Goal: Transaction & Acquisition: Book appointment/travel/reservation

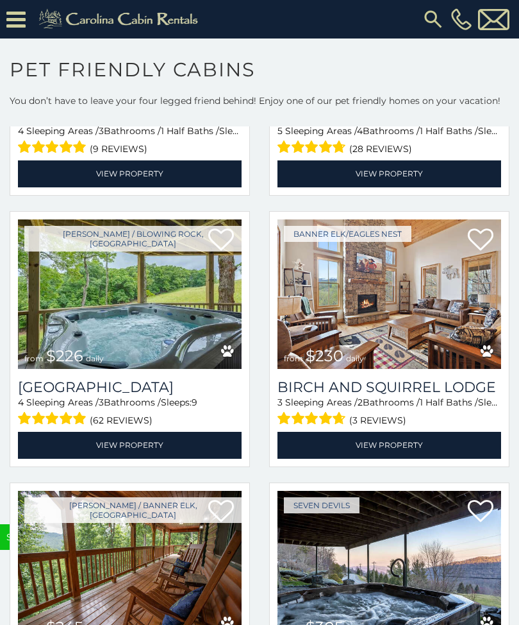
scroll to position [3499, 0]
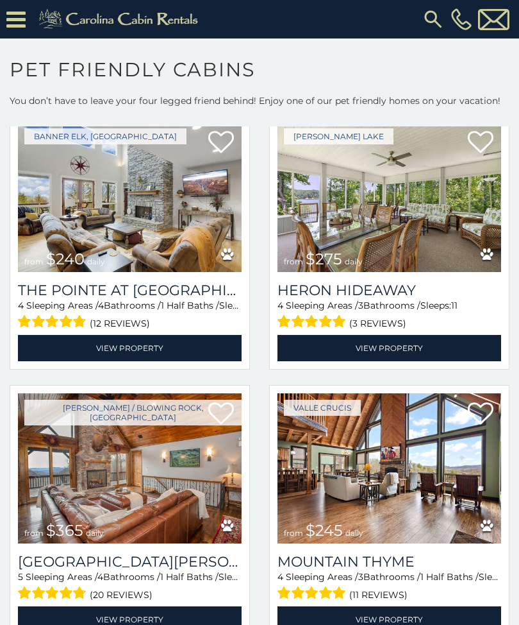
scroll to position [5496, 0]
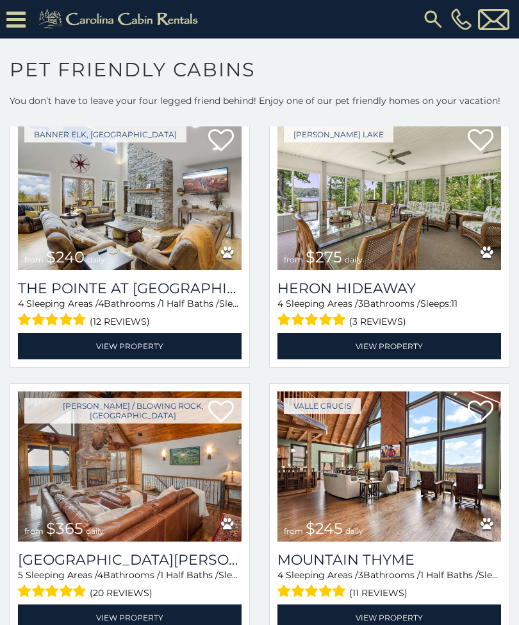
click at [396, 348] on link "View Property" at bounding box center [390, 346] width 224 height 26
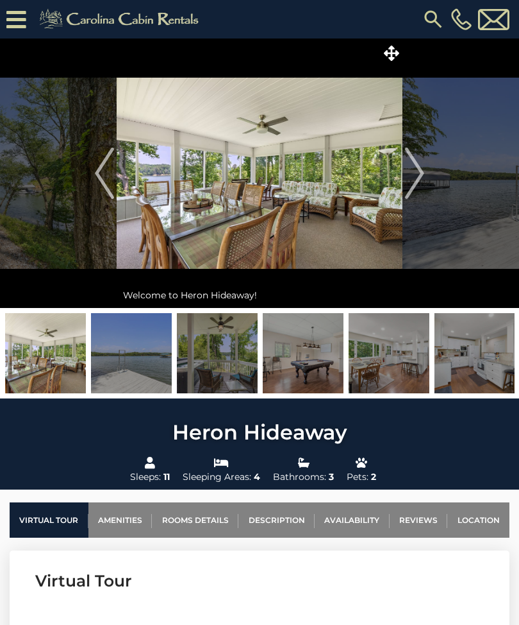
click at [419, 175] on img "Next" at bounding box center [414, 172] width 19 height 51
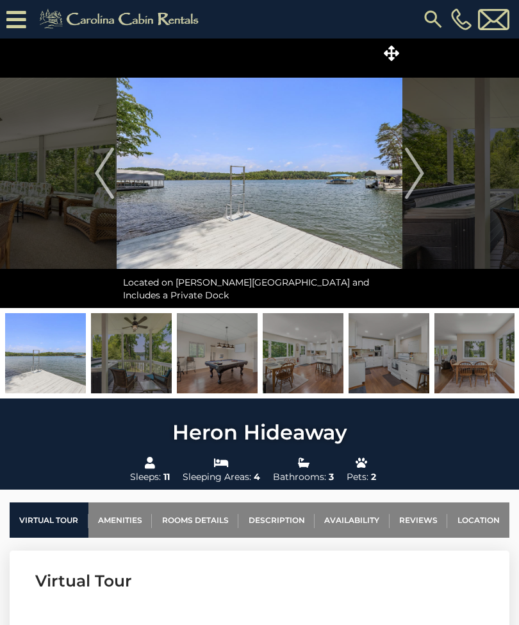
click at [423, 174] on img "Next" at bounding box center [414, 172] width 19 height 51
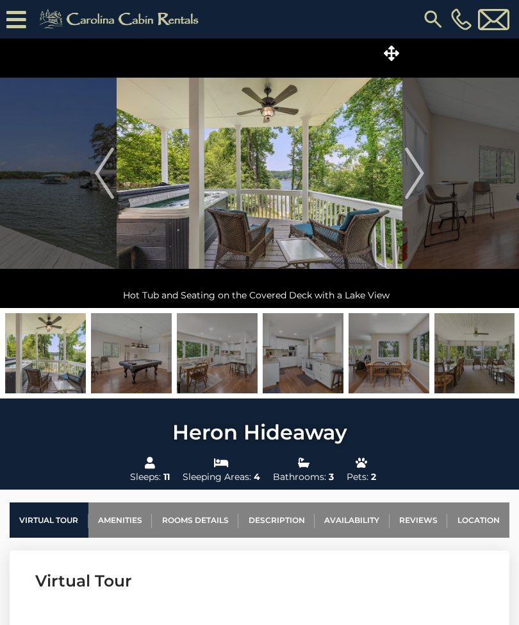
click at [419, 178] on img "Next" at bounding box center [414, 172] width 19 height 51
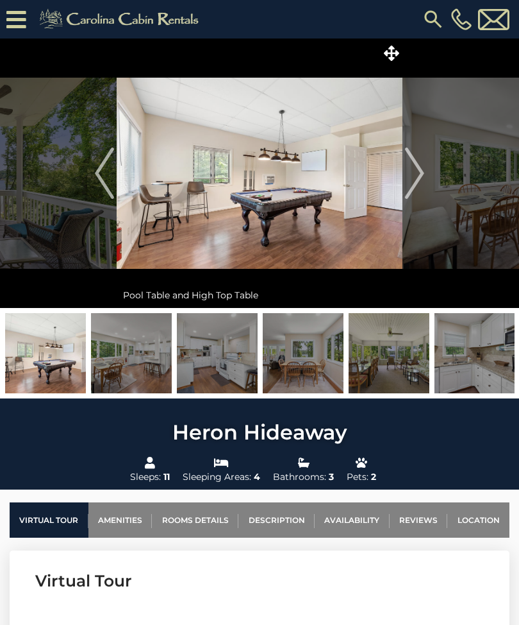
click at [422, 184] on img "Next" at bounding box center [414, 172] width 19 height 51
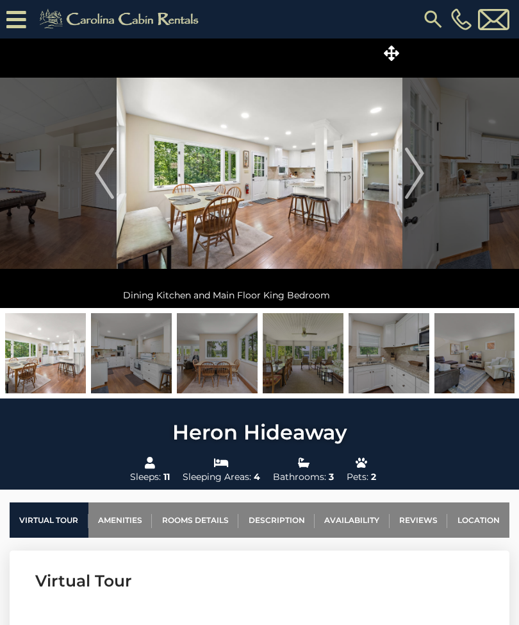
click at [419, 178] on img "Next" at bounding box center [414, 172] width 19 height 51
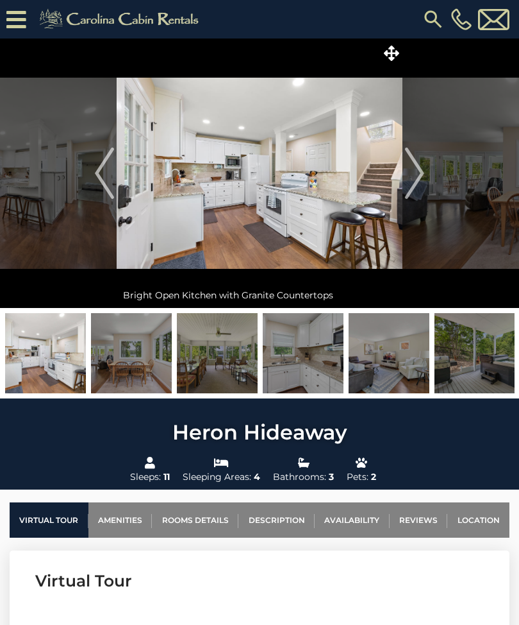
click at [424, 179] on img "Next" at bounding box center [414, 172] width 19 height 51
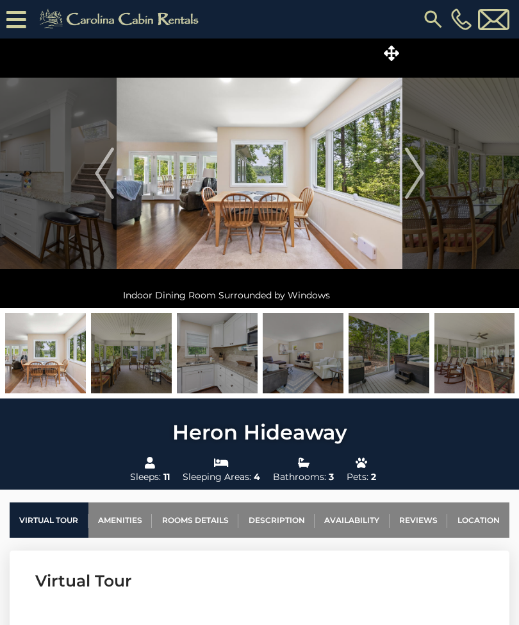
click at [426, 179] on button "Next" at bounding box center [415, 172] width 24 height 269
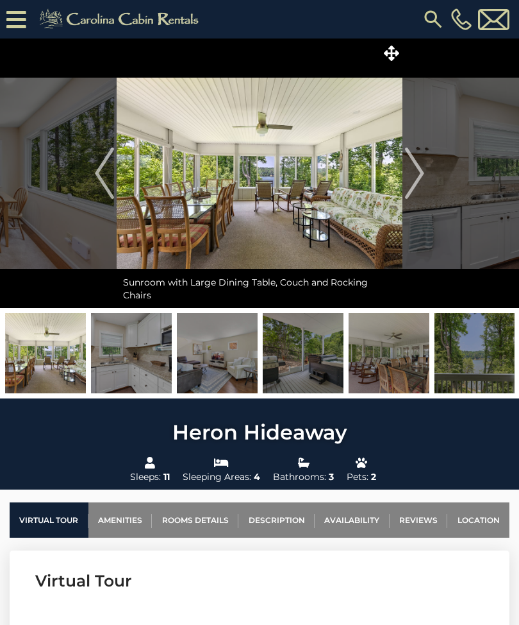
click at [423, 171] on img "Next" at bounding box center [414, 172] width 19 height 51
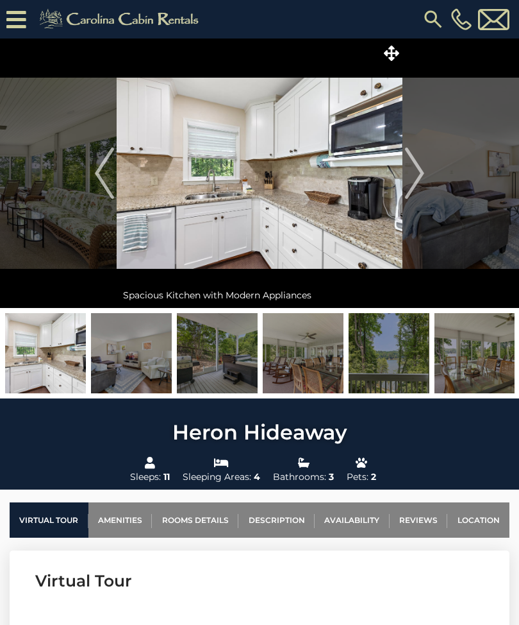
click at [421, 172] on img "Next" at bounding box center [414, 172] width 19 height 51
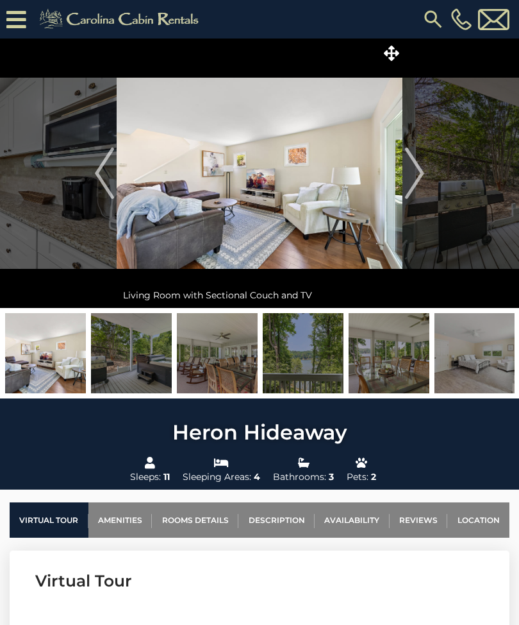
click at [425, 176] on button "Next" at bounding box center [415, 172] width 24 height 269
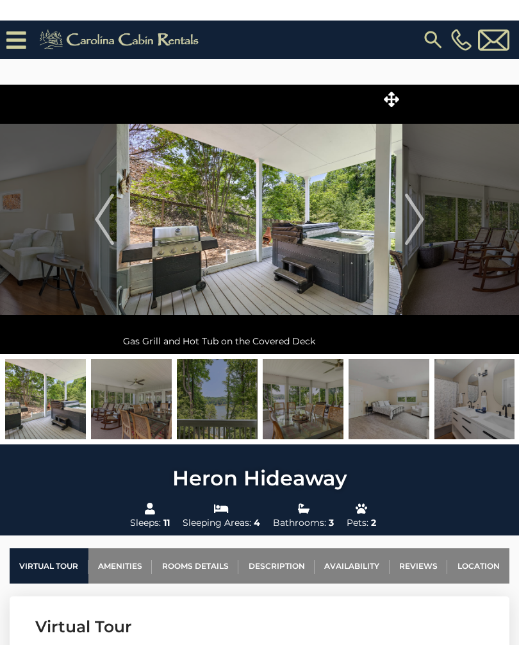
scroll to position [62, 0]
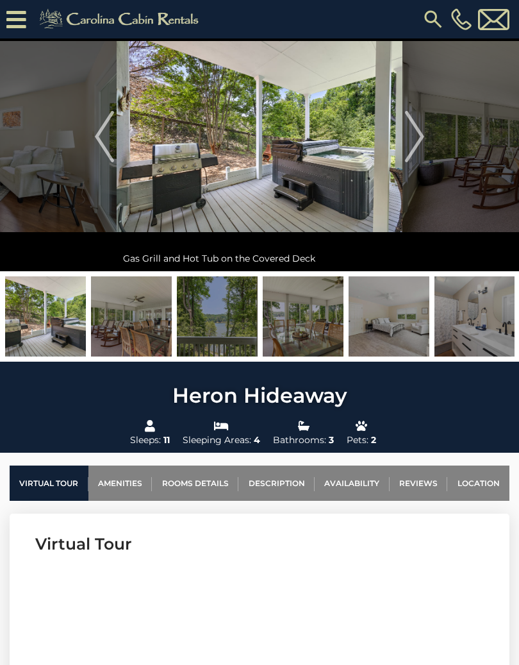
click at [421, 143] on img "Next" at bounding box center [414, 136] width 19 height 51
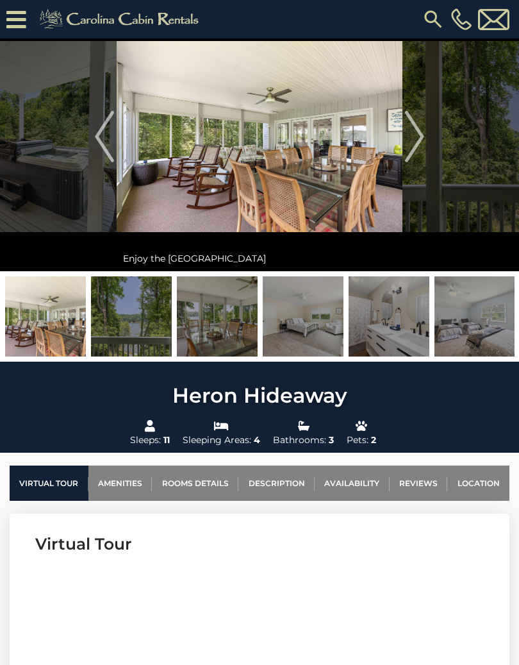
click at [425, 139] on img "Next" at bounding box center [414, 136] width 19 height 51
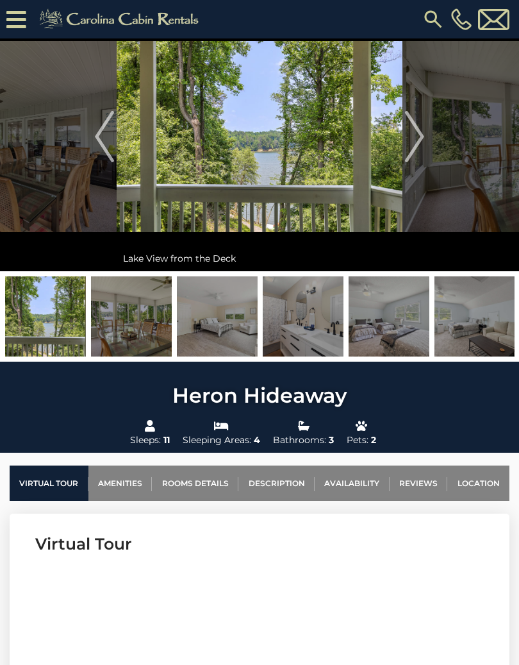
click at [416, 141] on img "Next" at bounding box center [414, 136] width 19 height 51
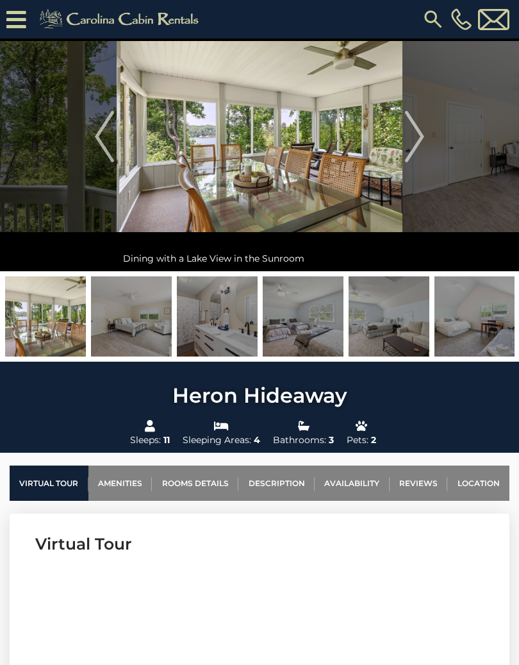
click at [417, 135] on img "Next" at bounding box center [414, 136] width 19 height 51
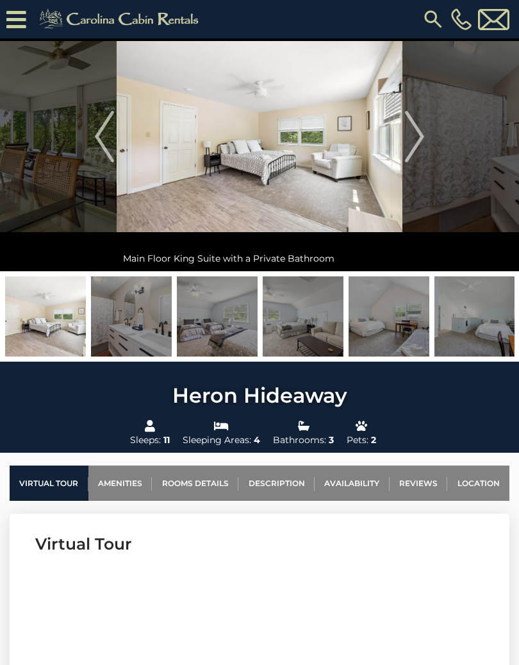
click at [425, 138] on button "Next" at bounding box center [415, 136] width 24 height 269
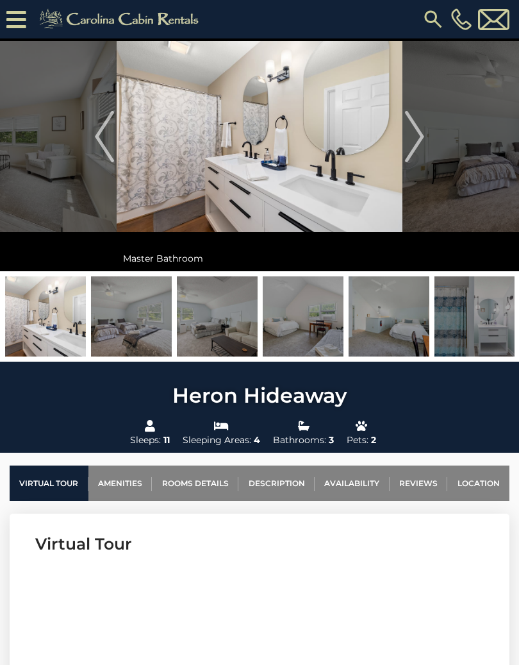
click at [412, 147] on img "Next" at bounding box center [414, 136] width 19 height 51
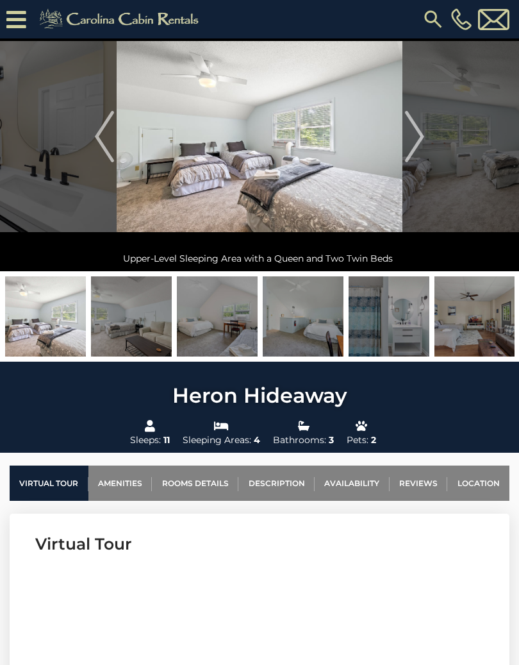
click at [423, 146] on img "Next" at bounding box center [414, 136] width 19 height 51
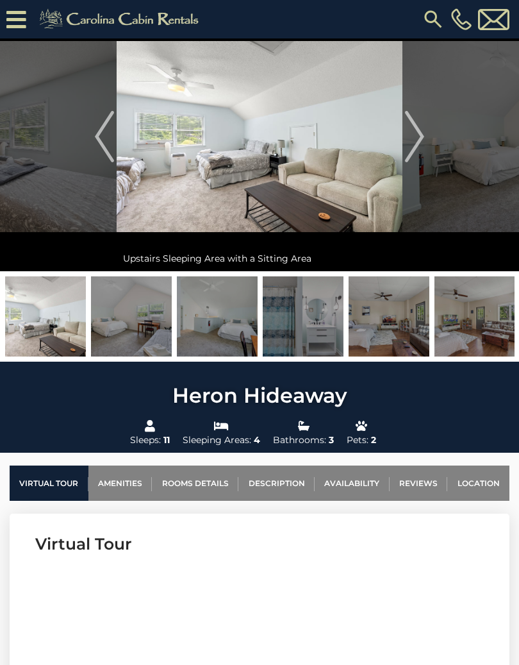
click at [422, 142] on img "Next" at bounding box center [414, 136] width 19 height 51
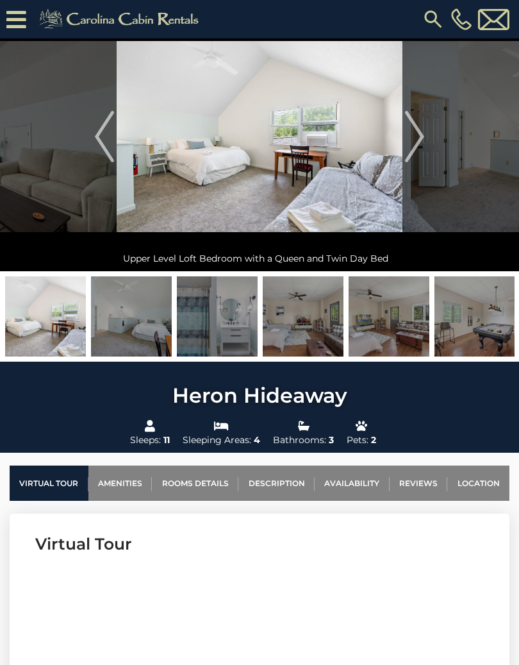
click at [423, 146] on img "Next" at bounding box center [414, 136] width 19 height 51
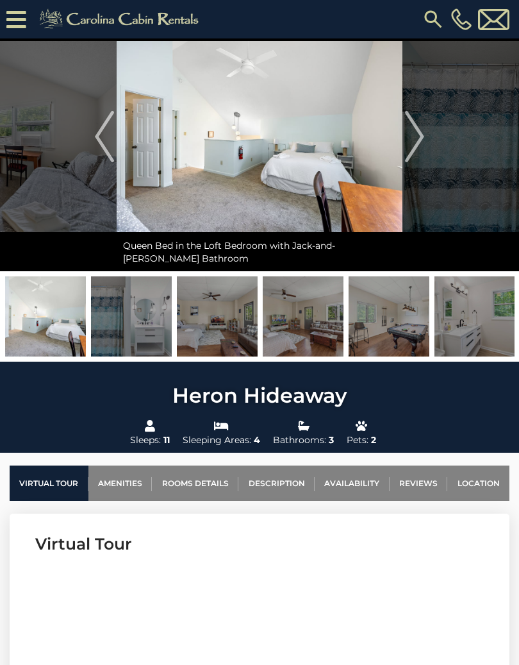
click at [424, 142] on img "Next" at bounding box center [414, 136] width 19 height 51
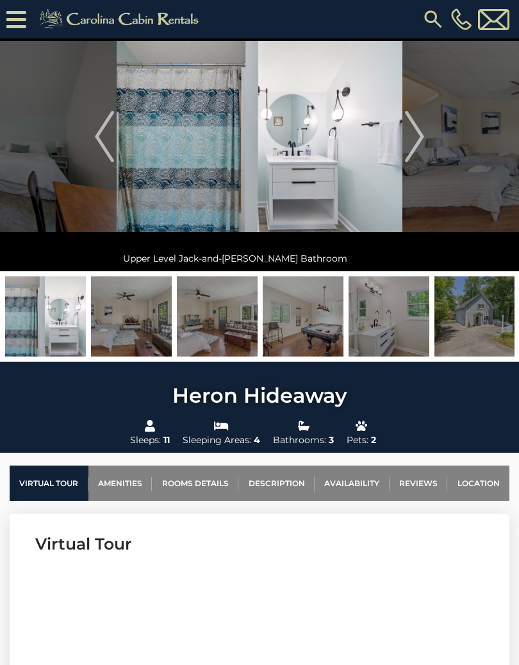
click at [424, 144] on img "Next" at bounding box center [414, 136] width 19 height 51
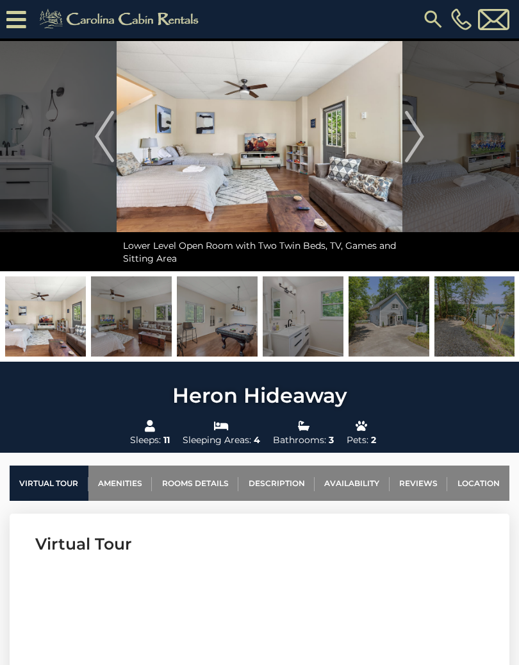
click at [419, 139] on img "Next" at bounding box center [414, 136] width 19 height 51
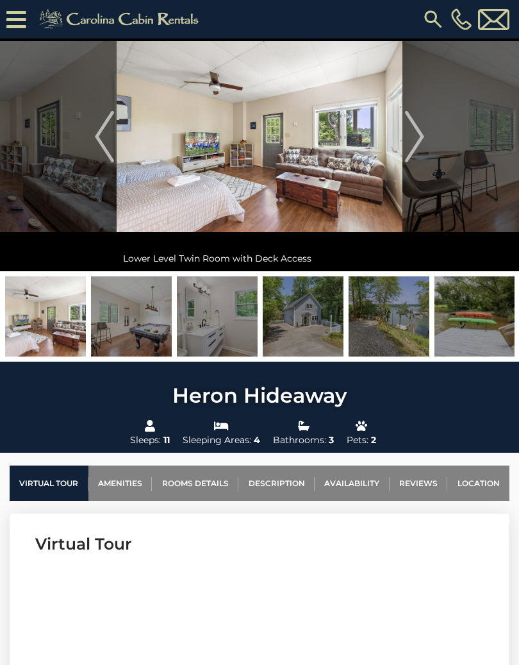
click at [108, 131] on img "Previous" at bounding box center [104, 136] width 19 height 51
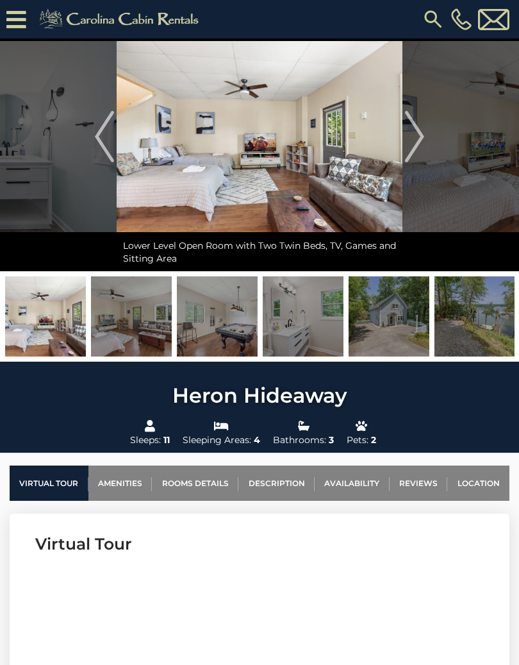
click at [421, 150] on img "Next" at bounding box center [414, 136] width 19 height 51
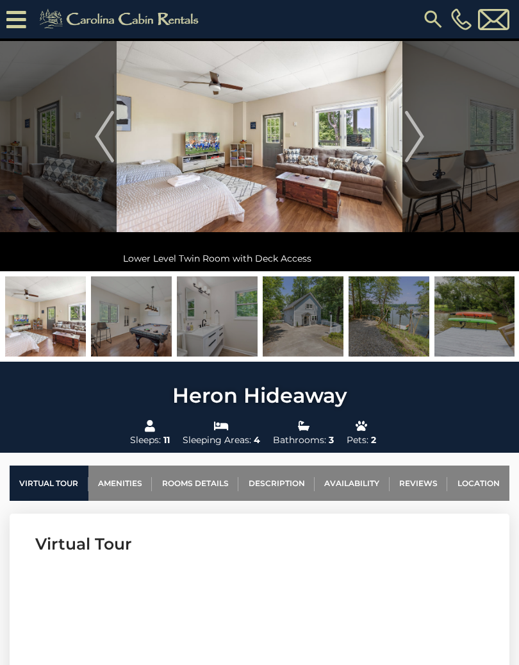
click at [421, 138] on img "Next" at bounding box center [414, 136] width 19 height 51
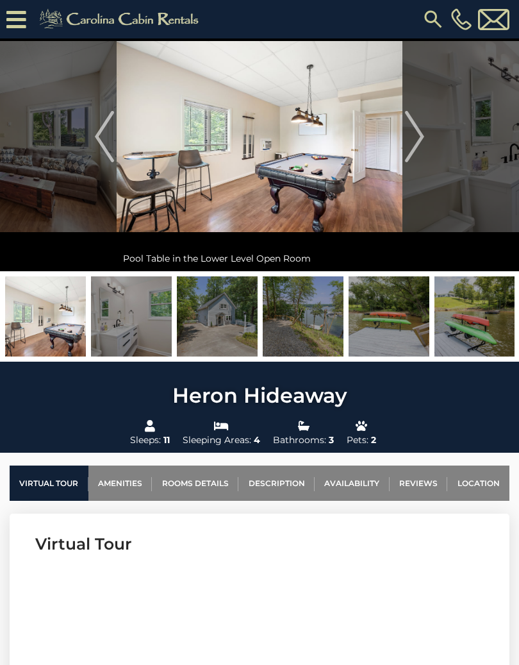
click at [423, 150] on img "Next" at bounding box center [414, 136] width 19 height 51
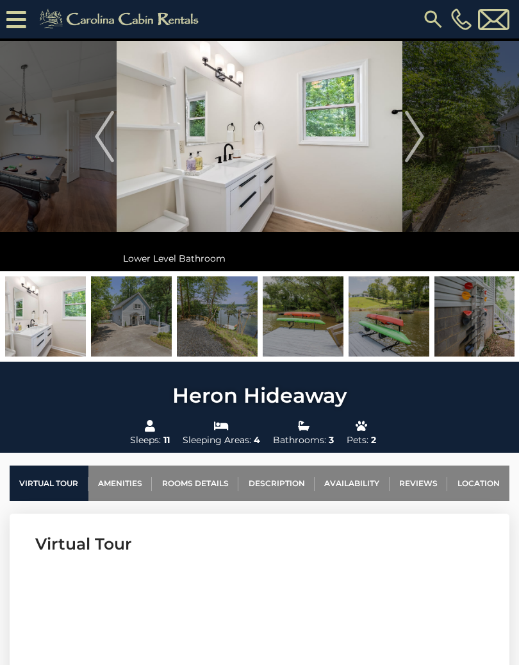
click at [424, 144] on img "Next" at bounding box center [414, 136] width 19 height 51
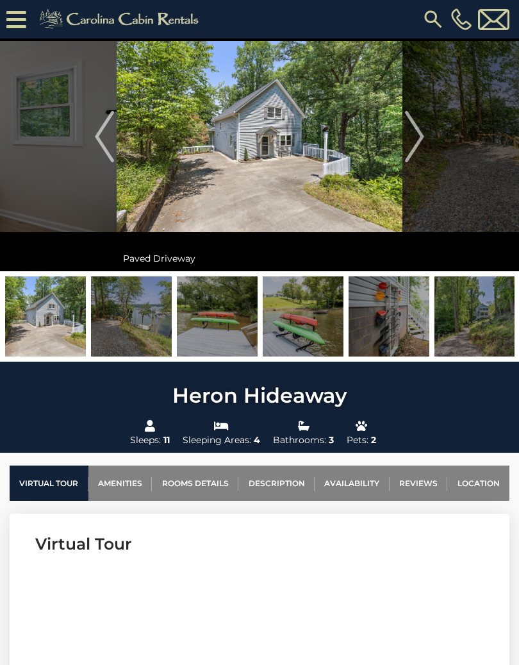
click at [425, 142] on button "Next" at bounding box center [415, 136] width 24 height 269
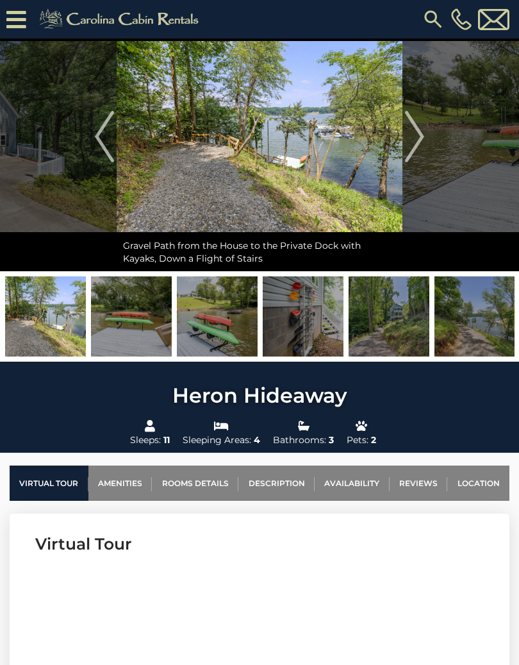
click at [422, 142] on img "Next" at bounding box center [414, 136] width 19 height 51
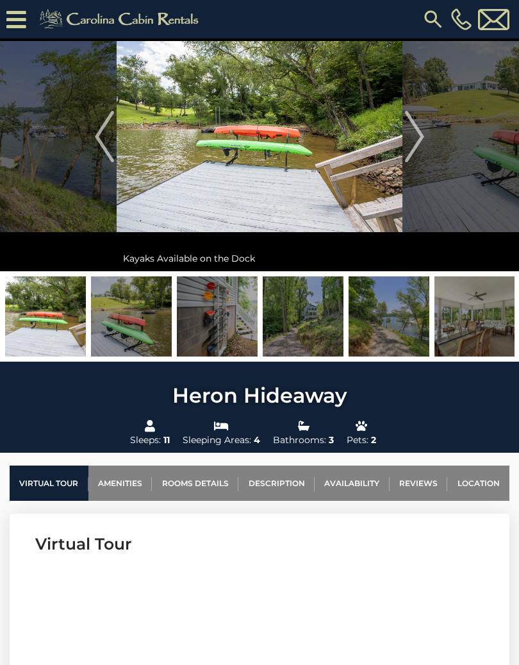
click at [421, 146] on img "Next" at bounding box center [414, 136] width 19 height 51
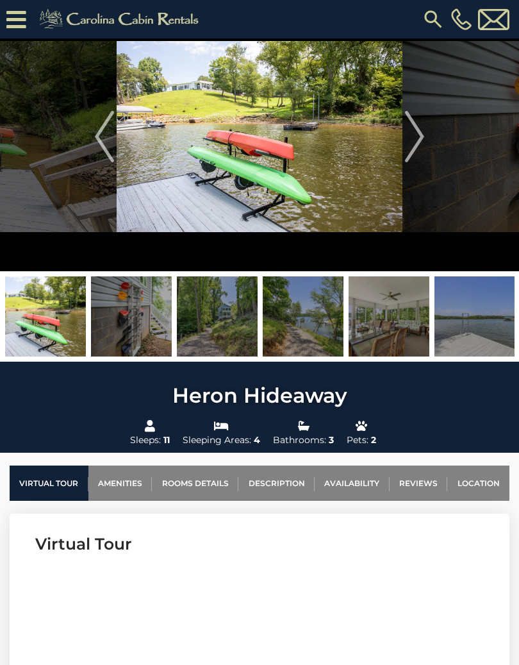
click at [423, 140] on img "Next" at bounding box center [414, 136] width 19 height 51
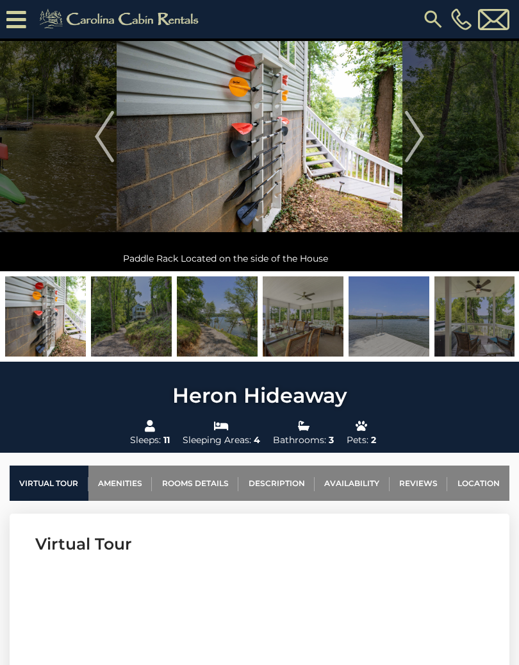
click at [419, 135] on img "Next" at bounding box center [414, 136] width 19 height 51
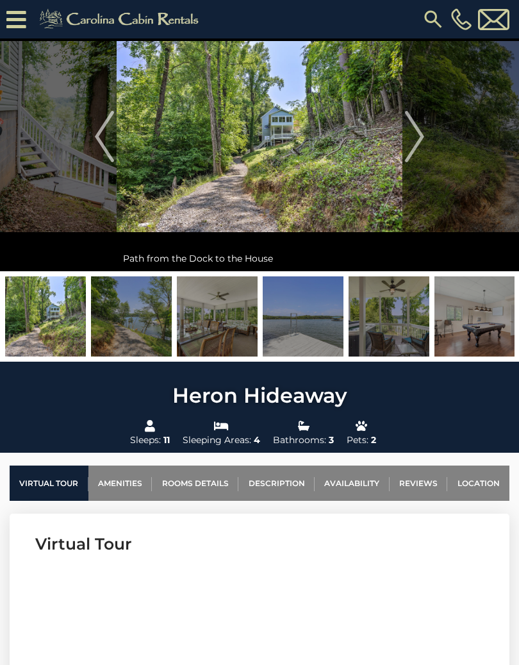
click at [425, 140] on img "Next" at bounding box center [414, 136] width 19 height 51
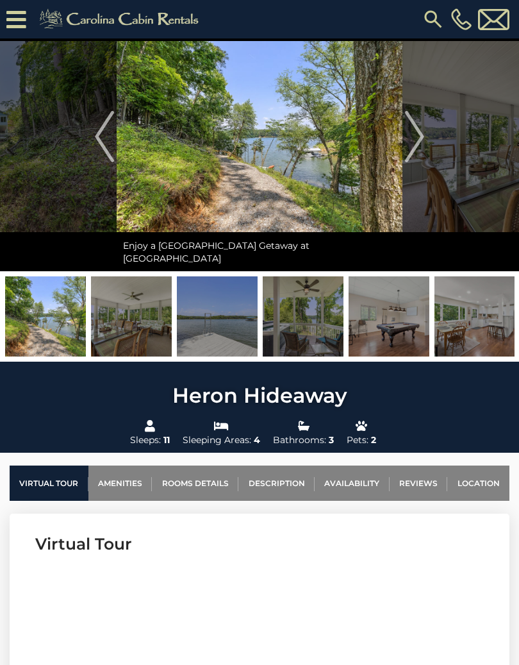
click at [426, 142] on button "Next" at bounding box center [415, 136] width 24 height 269
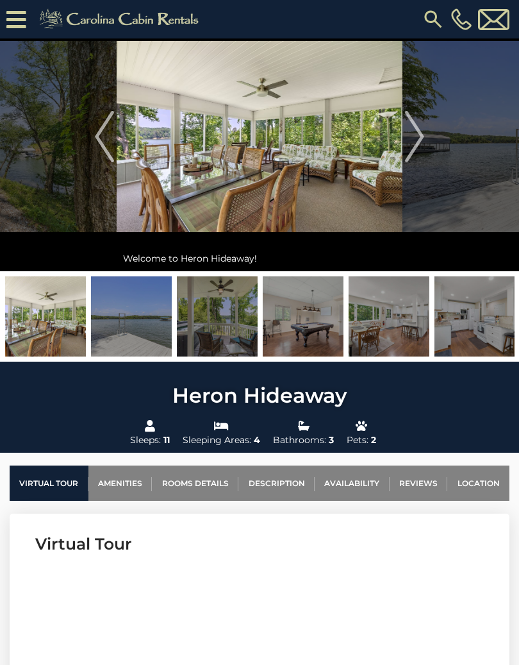
click at [416, 142] on img "Next" at bounding box center [414, 136] width 19 height 51
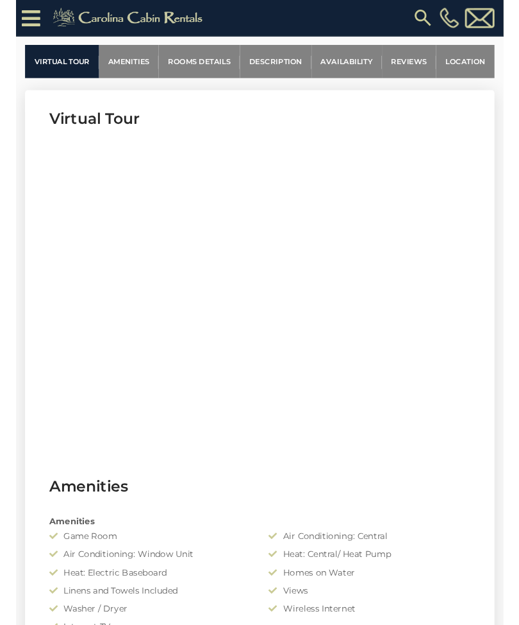
scroll to position [480, 0]
